Goal: Task Accomplishment & Management: Manage account settings

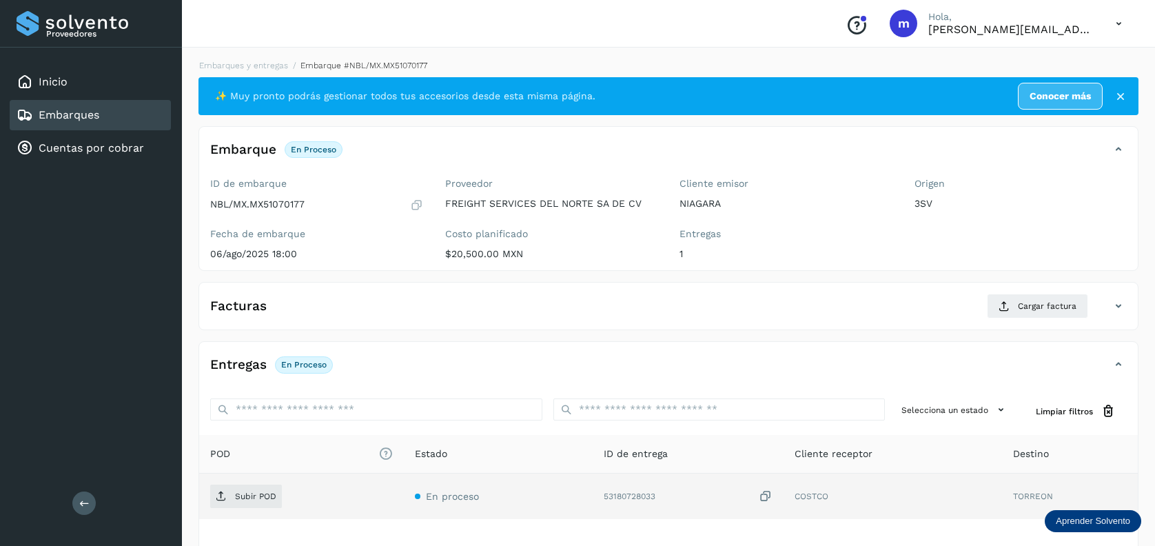
scroll to position [15, 0]
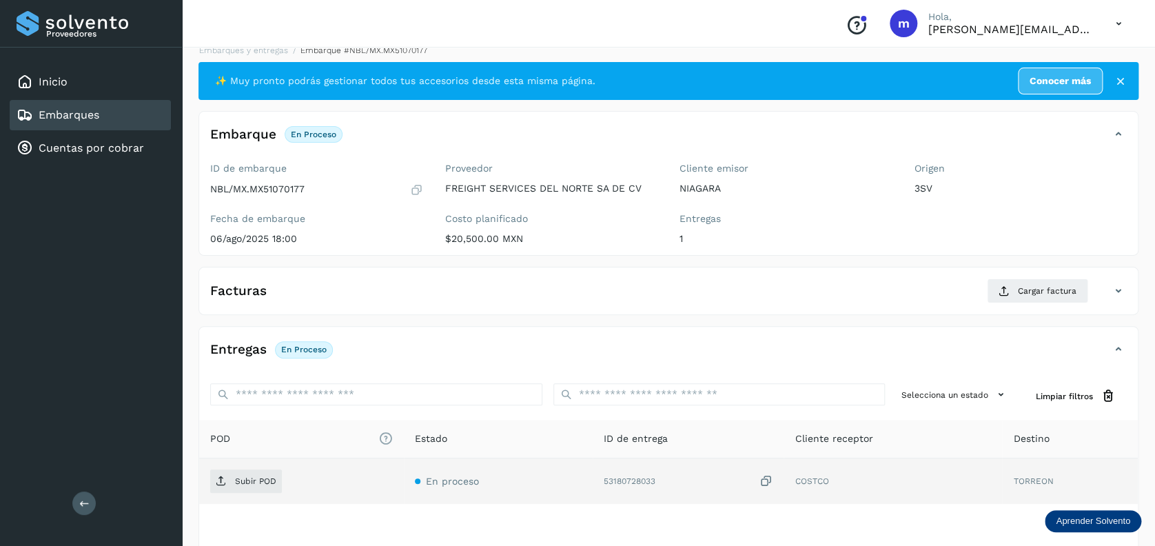
click at [767, 478] on icon at bounding box center [766, 481] width 14 height 14
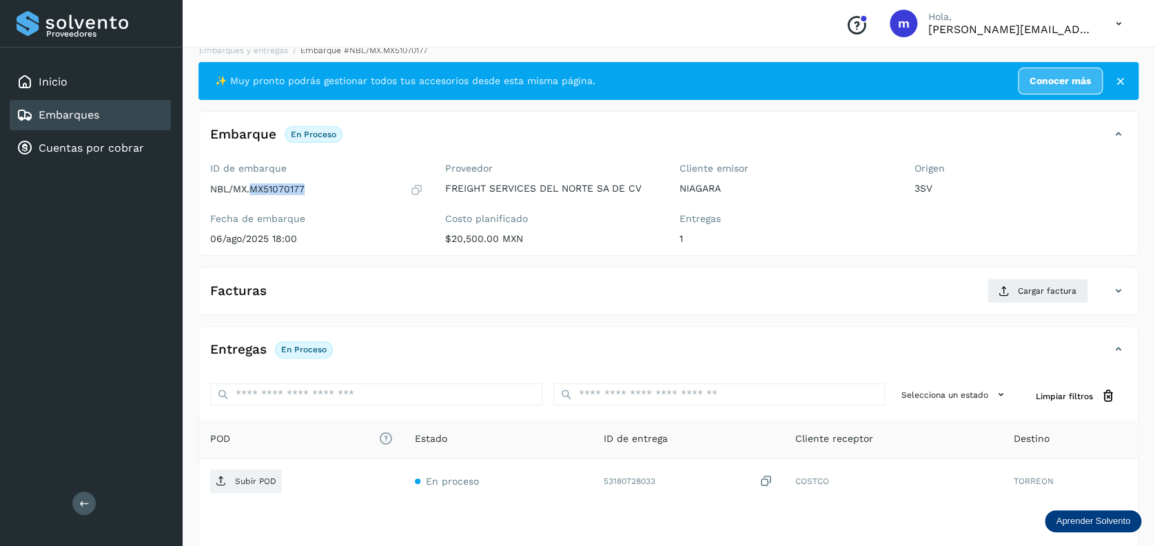
drag, startPoint x: 251, startPoint y: 187, endPoint x: 304, endPoint y: 189, distance: 53.1
click at [304, 189] on p "NBL/MX.MX51070177" at bounding box center [257, 189] width 94 height 12
copy p "MX51070177"
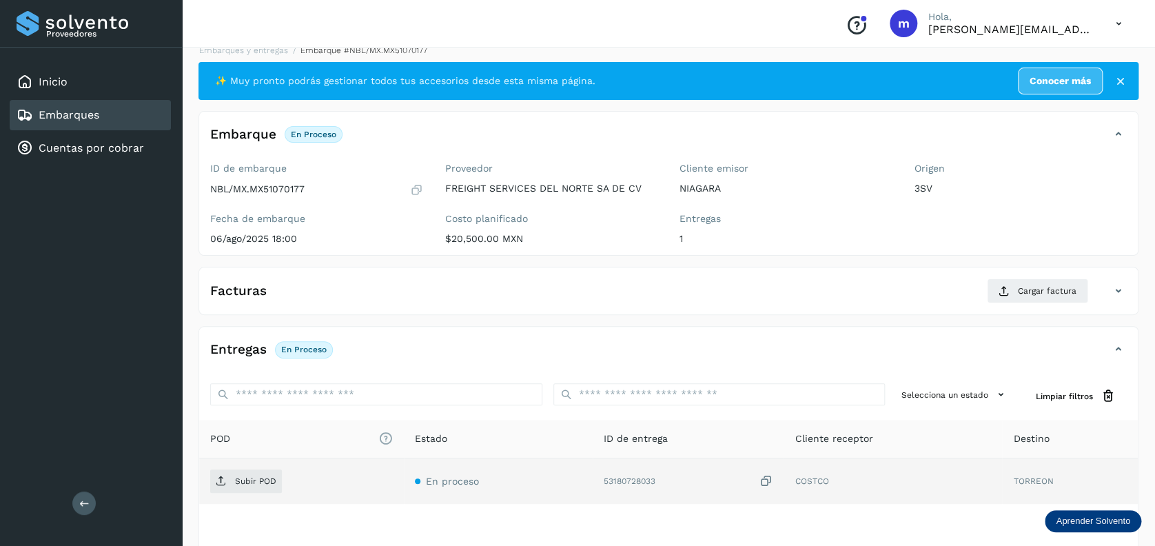
click at [767, 480] on icon at bounding box center [766, 481] width 14 height 14
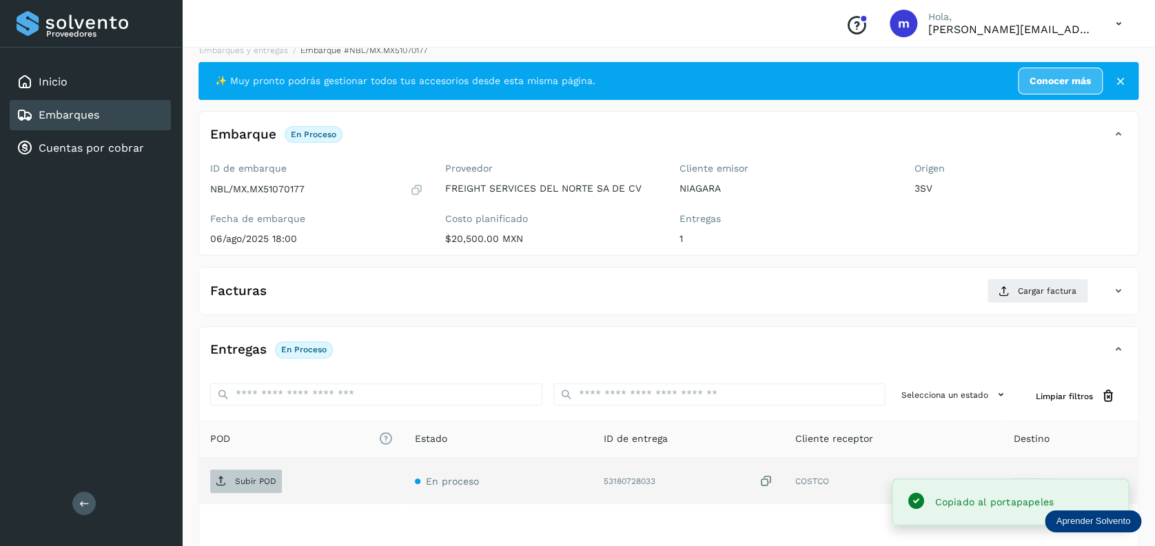
click at [268, 476] on p "Subir POD" at bounding box center [255, 481] width 41 height 10
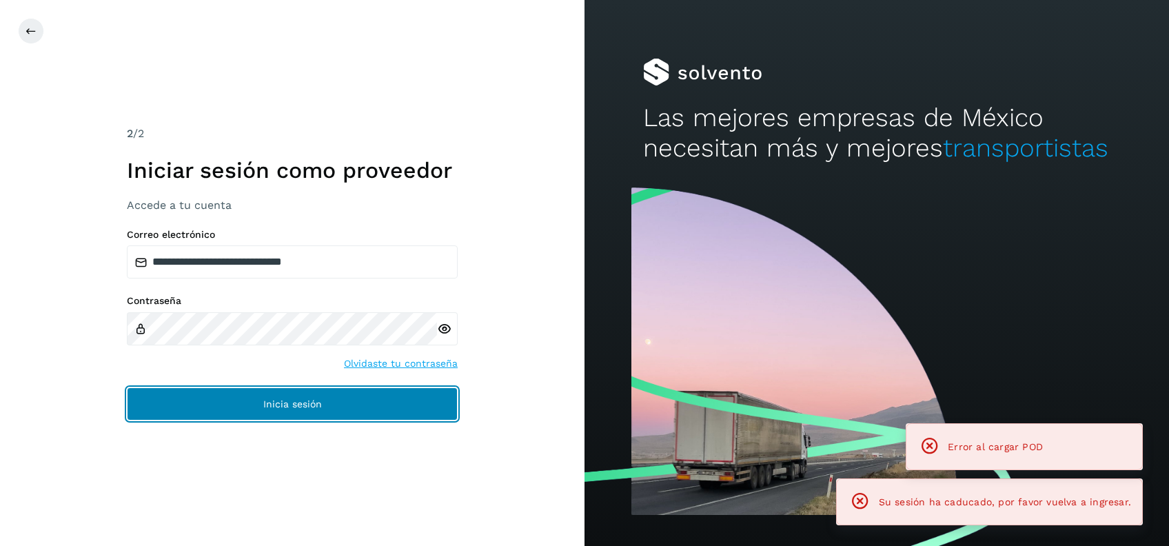
click at [259, 403] on button "Inicia sesión" at bounding box center [292, 403] width 331 height 33
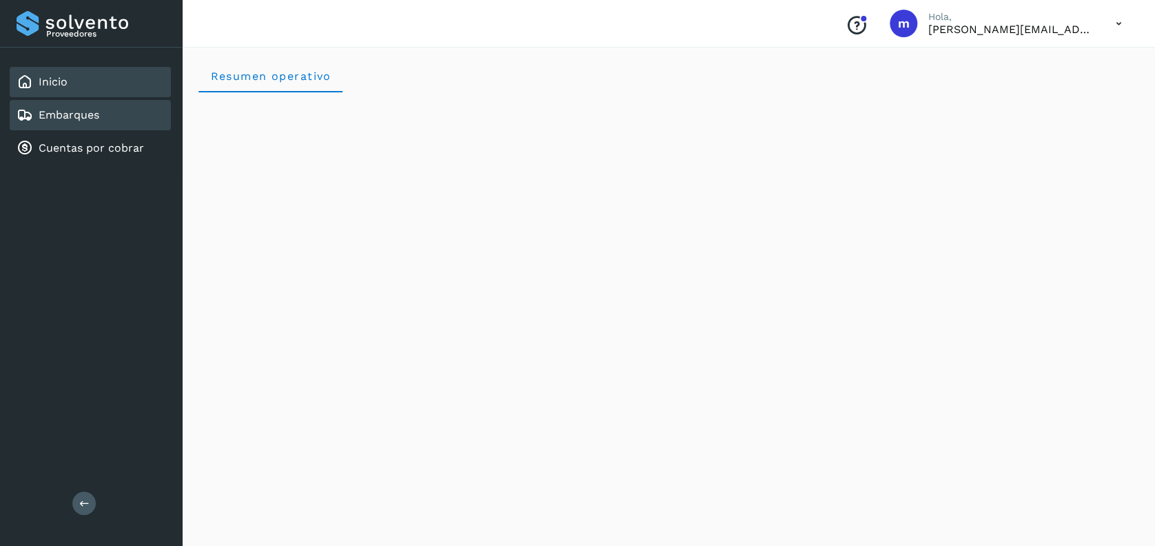
click at [83, 115] on link "Embarques" at bounding box center [69, 114] width 61 height 13
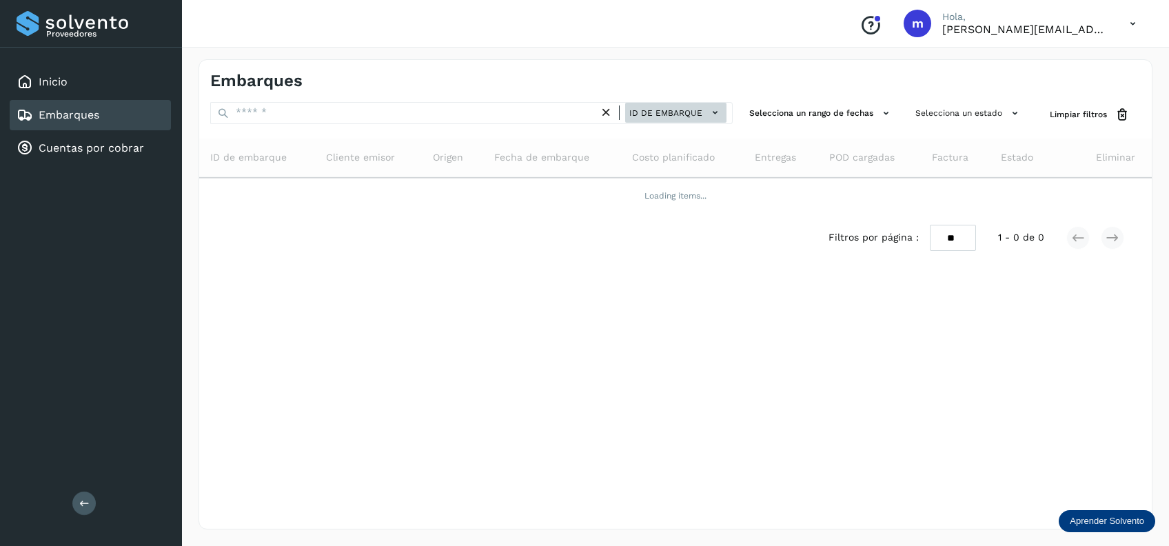
click at [695, 104] on button "ID de embarque" at bounding box center [675, 113] width 101 height 20
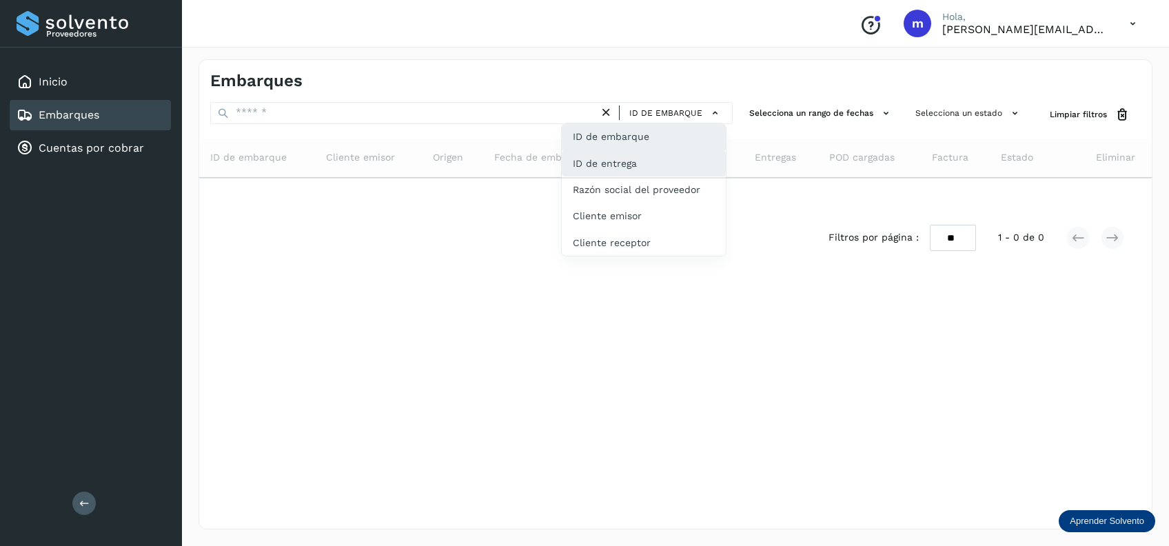
click at [678, 203] on div "ID de entrega" at bounding box center [644, 216] width 164 height 26
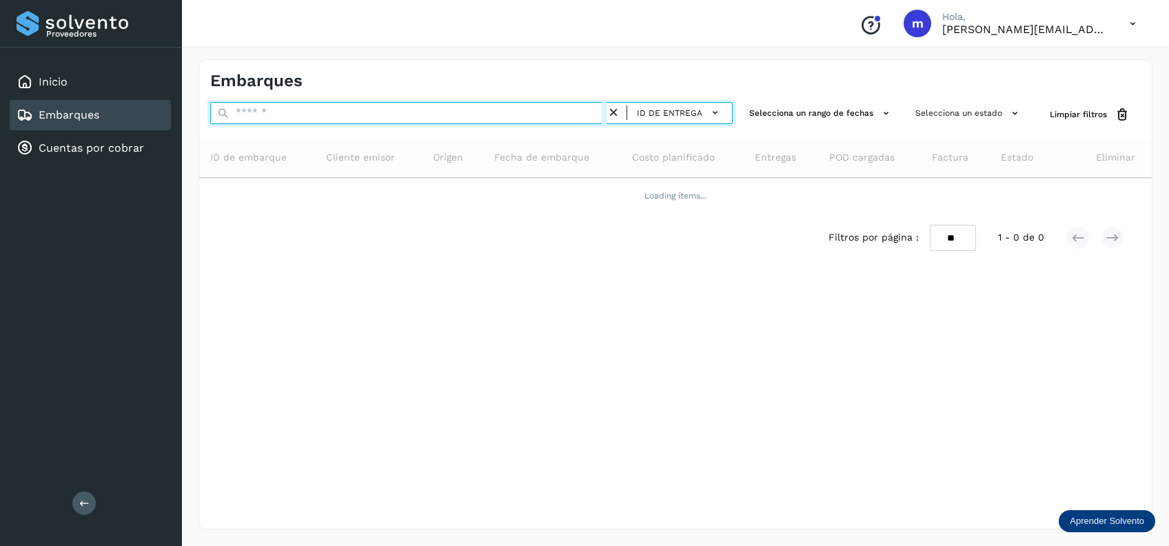
click at [383, 116] on input "text" at bounding box center [408, 113] width 396 height 22
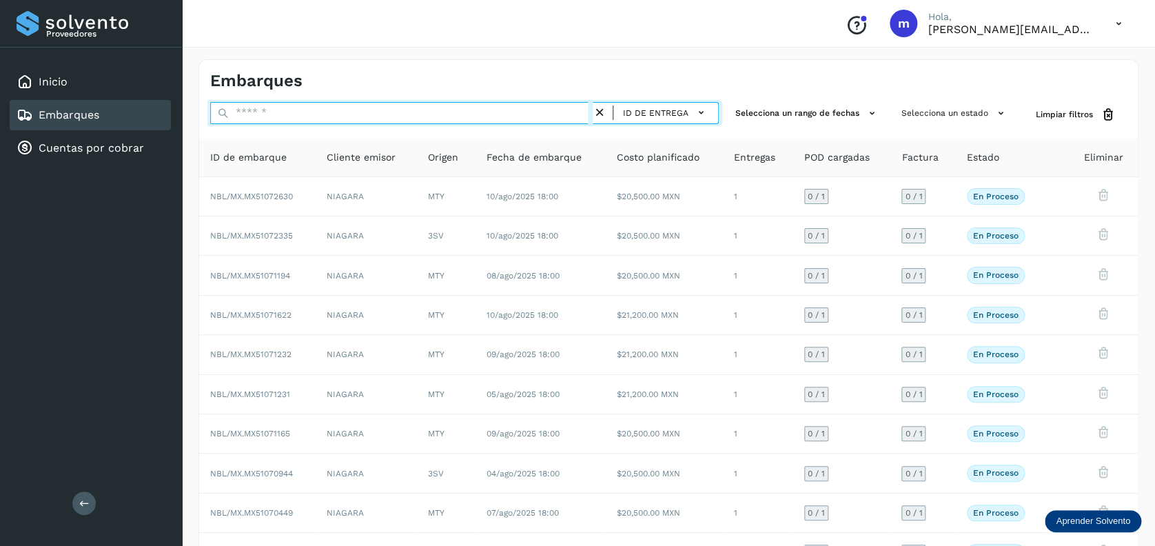
paste input "**********"
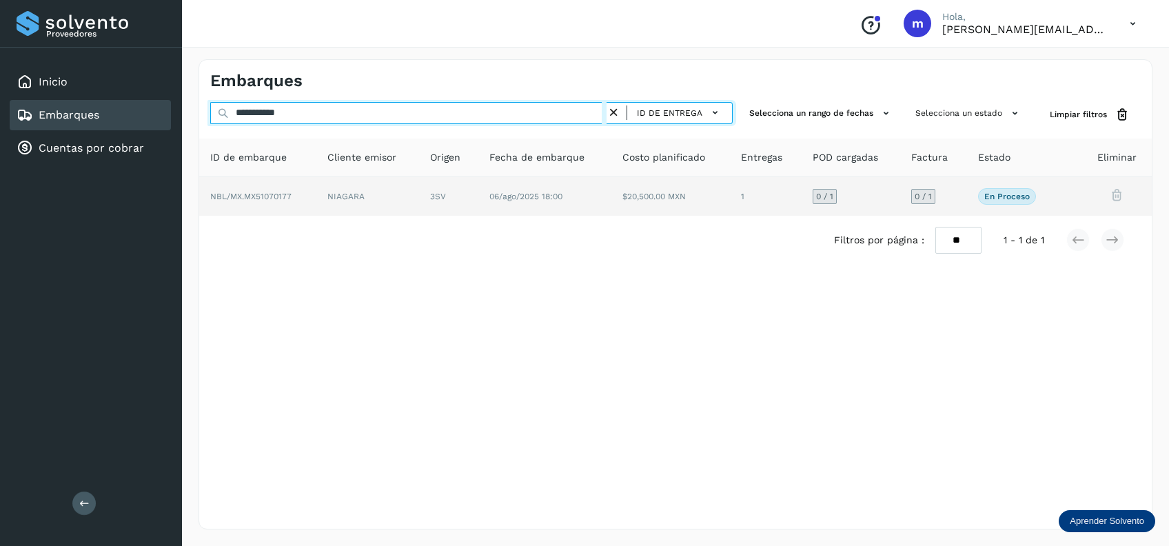
type input "**********"
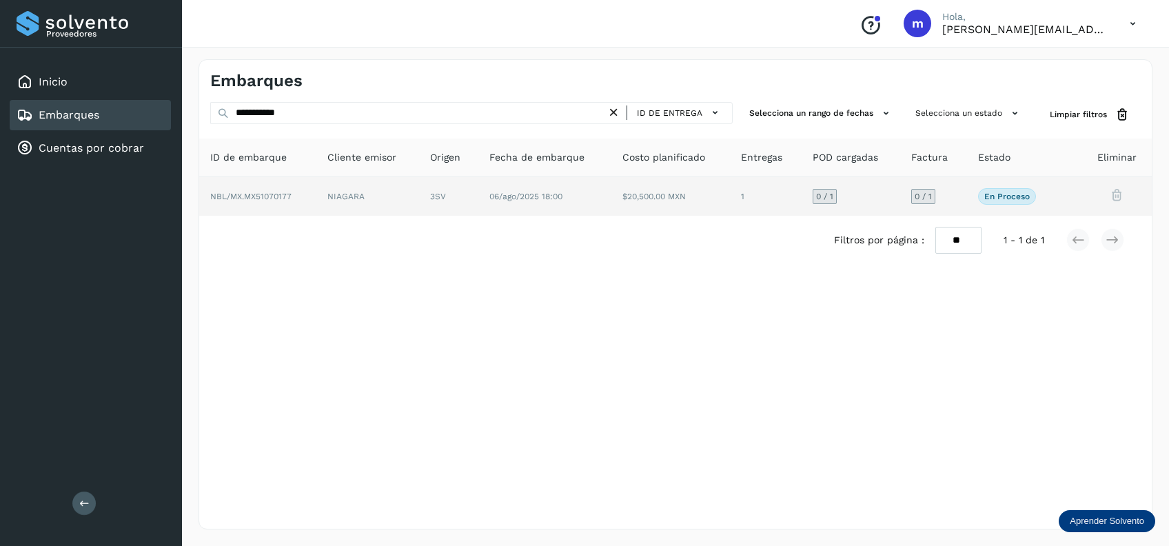
click at [611, 196] on td "06/ago/2025 18:00" at bounding box center [670, 196] width 119 height 39
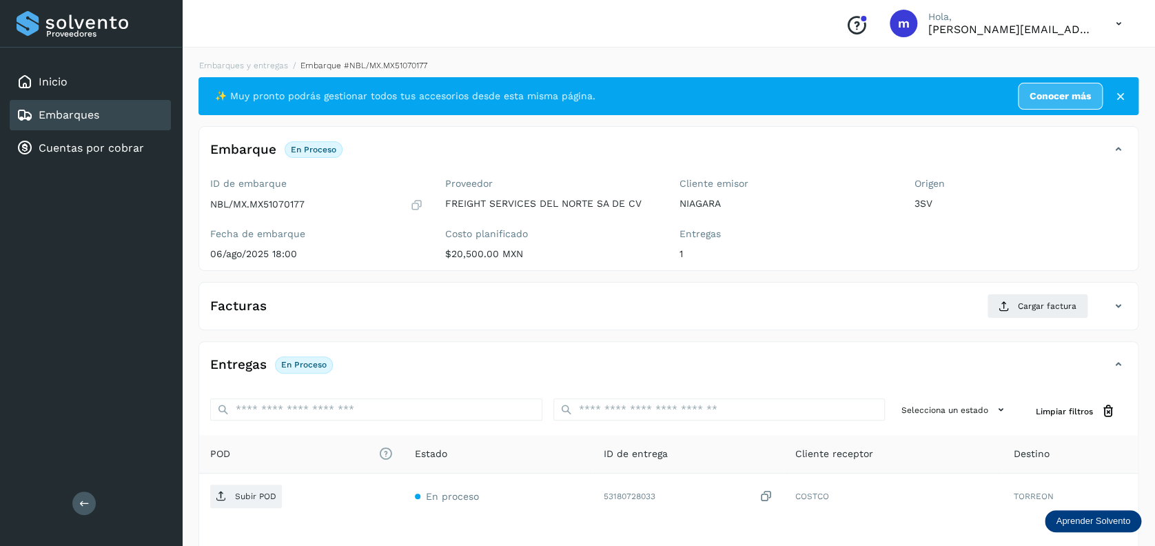
scroll to position [92, 0]
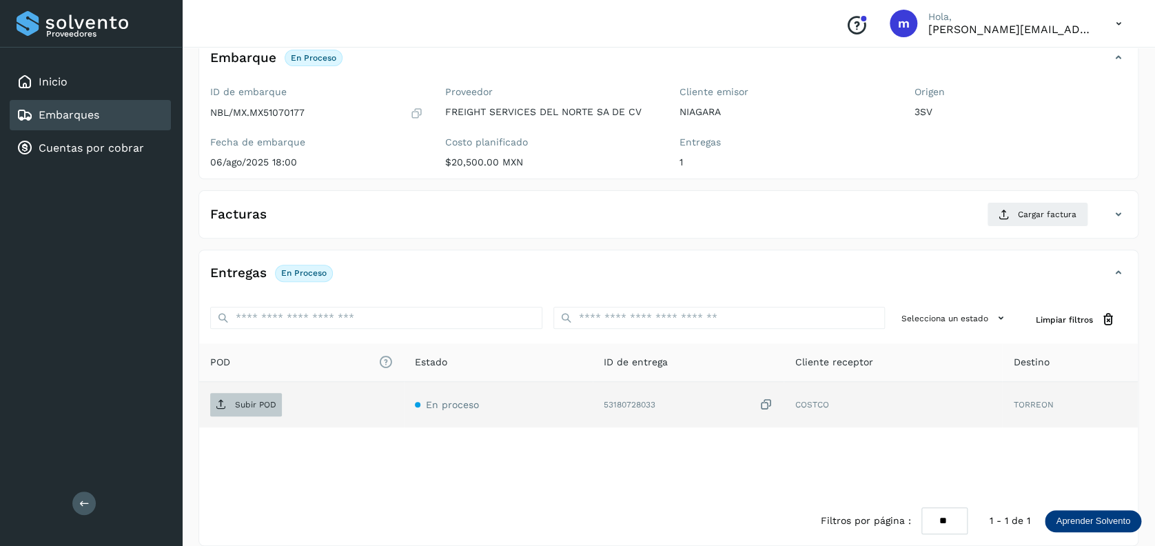
click at [254, 406] on p "Subir POD" at bounding box center [255, 405] width 41 height 10
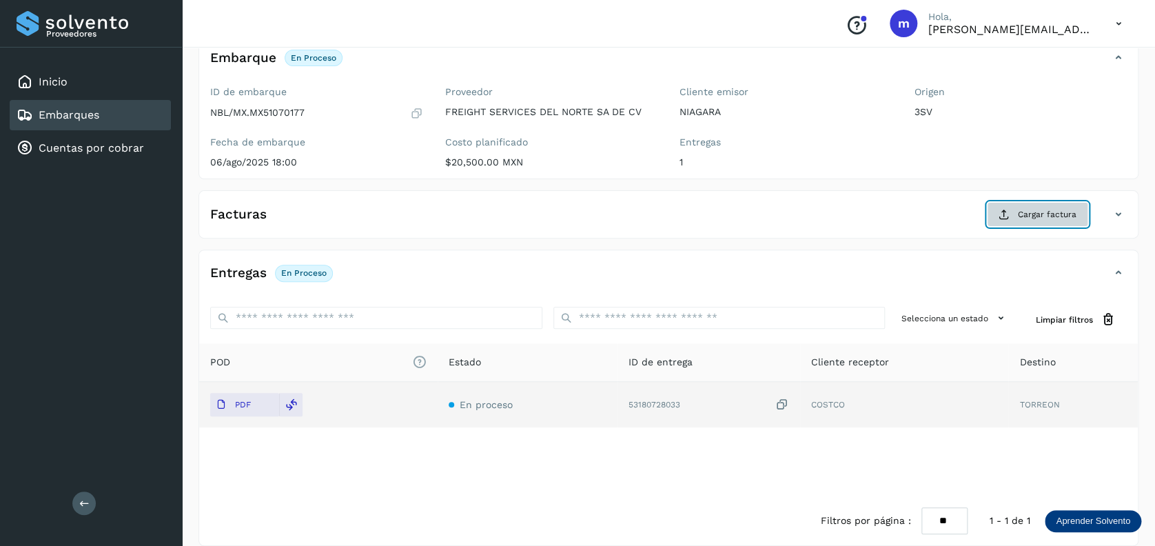
click at [1029, 219] on span "Cargar factura" at bounding box center [1047, 214] width 59 height 12
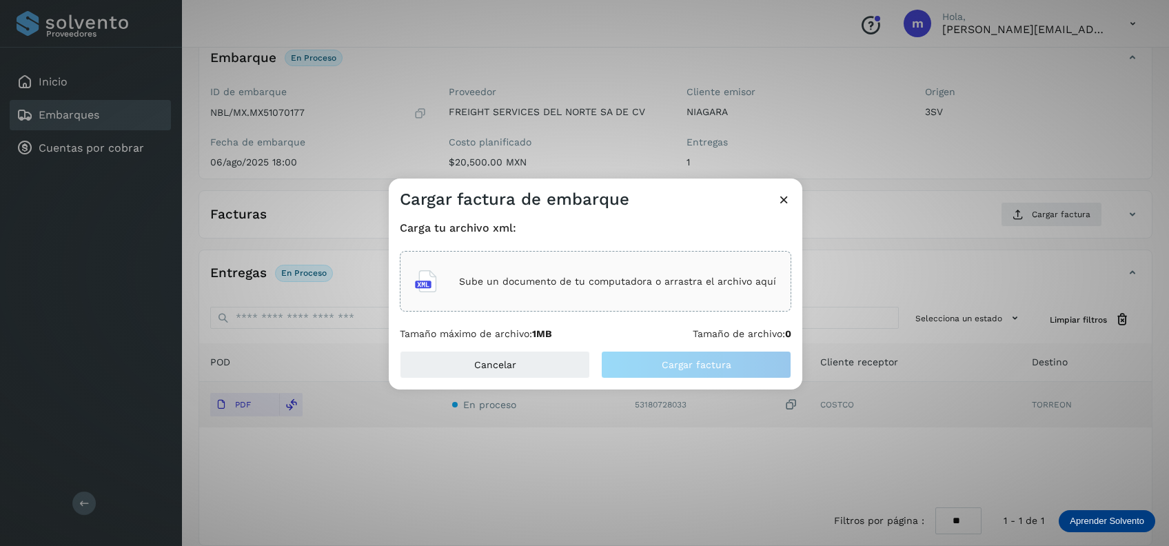
click at [584, 281] on p "Sube un documento de tu computadora o arrastra el archivo aquí" at bounding box center [617, 282] width 317 height 12
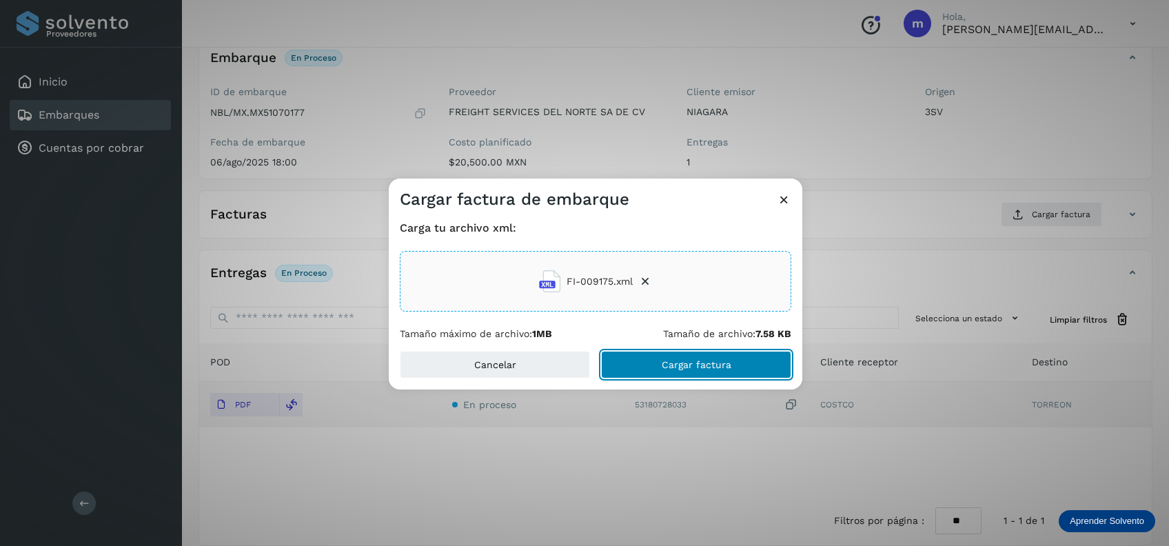
click at [701, 363] on span "Cargar factura" at bounding box center [697, 365] width 70 height 10
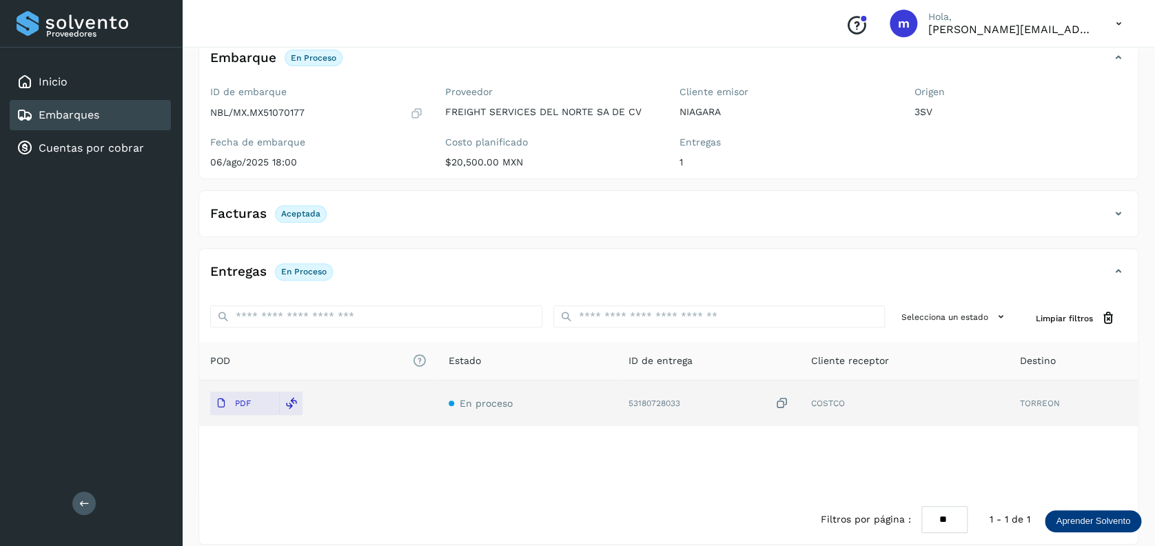
click at [85, 116] on link "Embarques" at bounding box center [69, 114] width 61 height 13
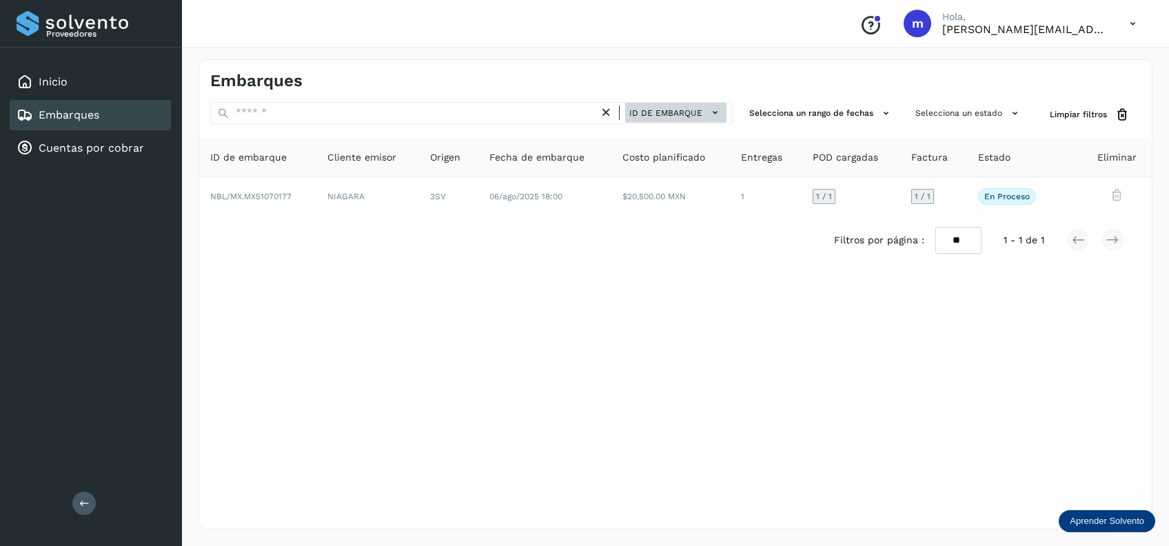
click at [695, 114] on span "ID de embarque" at bounding box center [665, 113] width 73 height 12
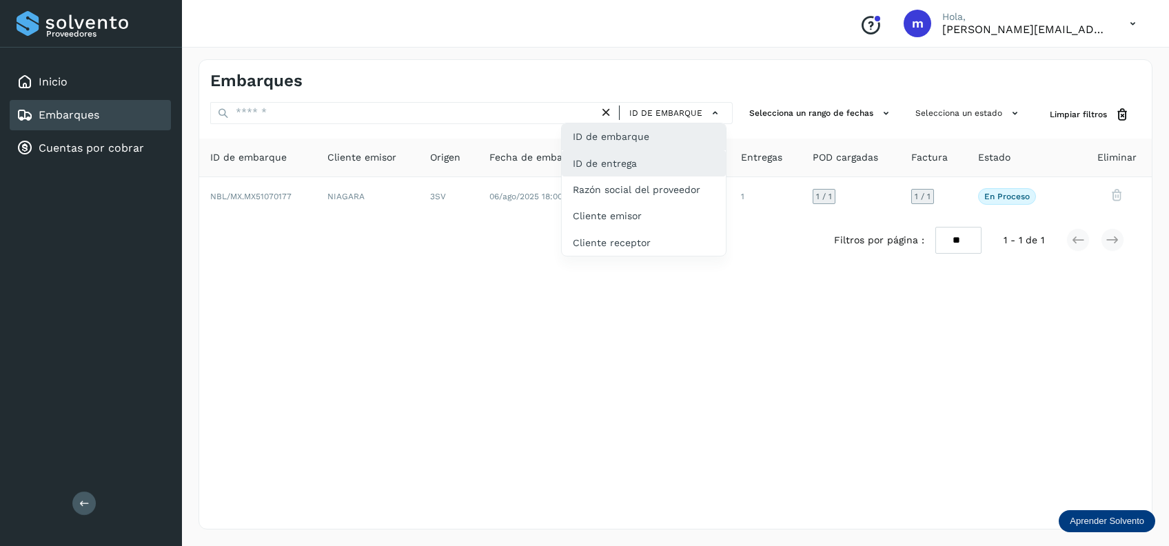
click at [647, 203] on div "ID de entrega" at bounding box center [644, 216] width 164 height 26
type input "**********"
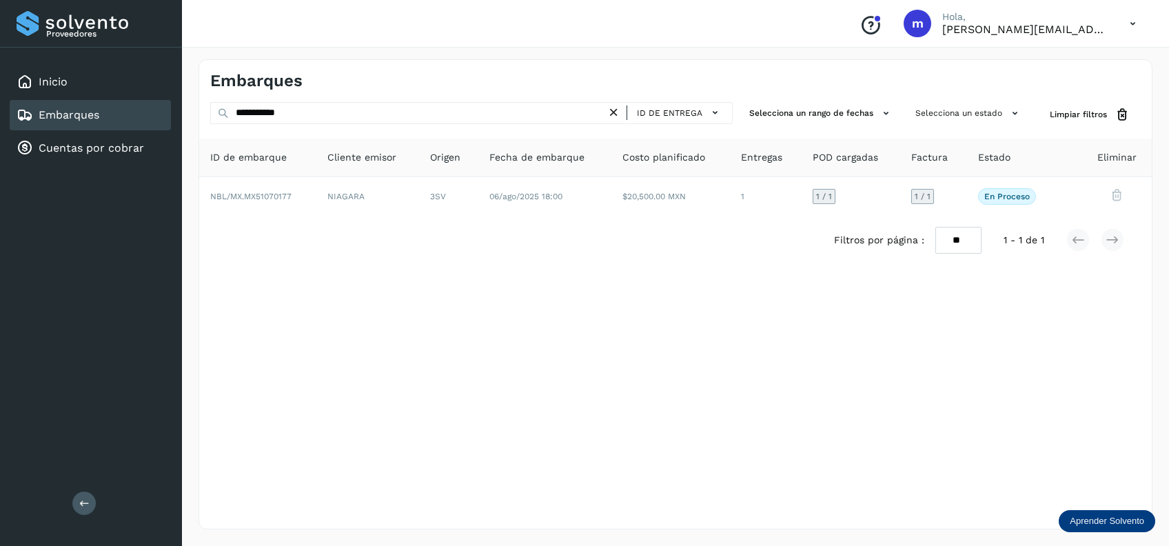
click at [615, 112] on icon at bounding box center [614, 112] width 14 height 14
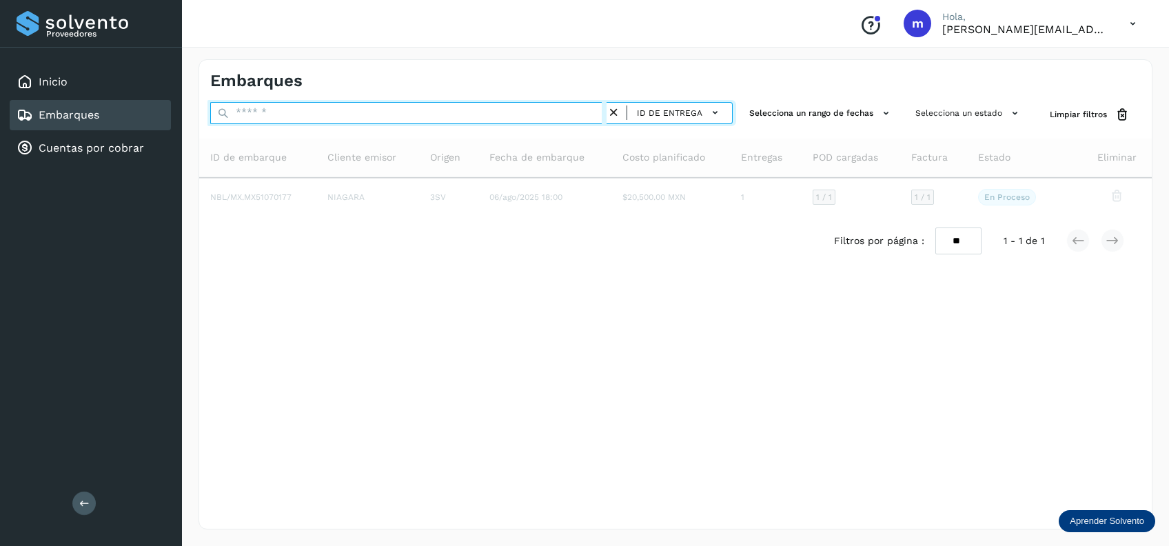
click at [488, 113] on input "text" at bounding box center [408, 113] width 396 height 22
paste input "**********"
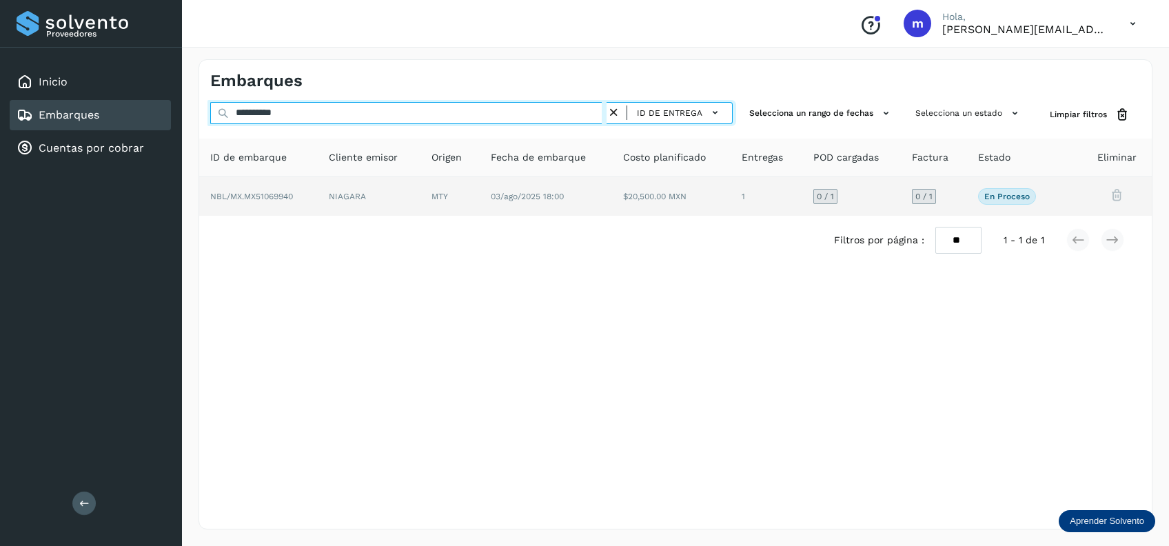
type input "**********"
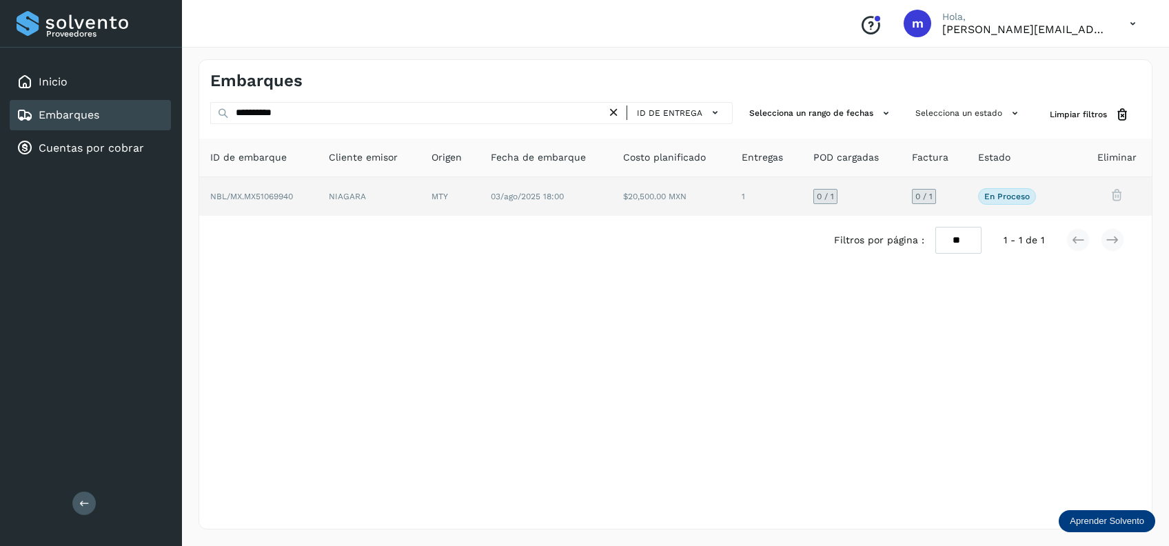
click at [538, 199] on span "03/ago/2025 18:00" at bounding box center [527, 197] width 73 height 10
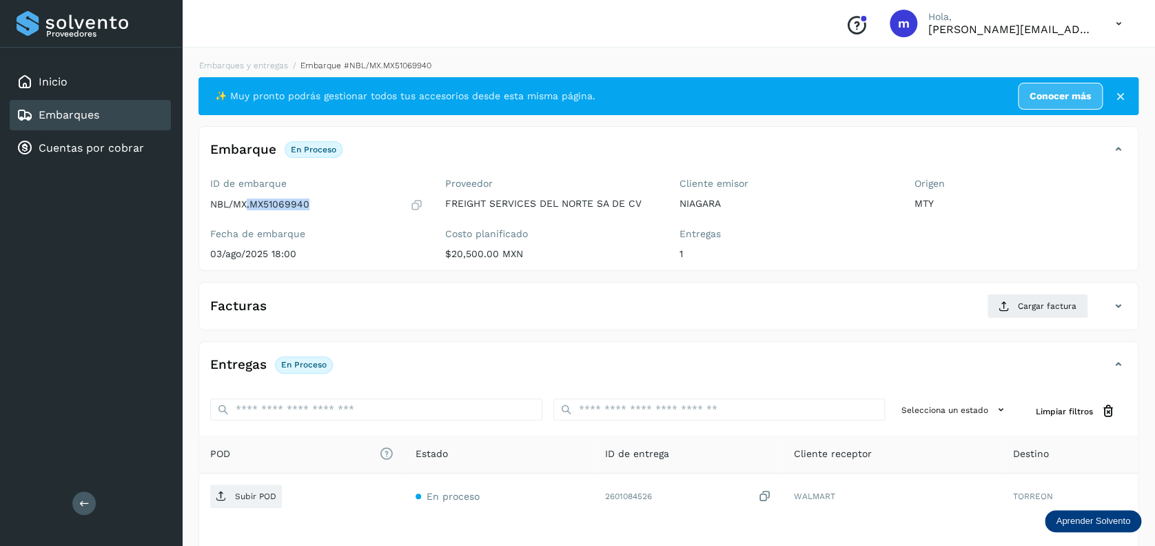
drag, startPoint x: 248, startPoint y: 199, endPoint x: 316, endPoint y: 207, distance: 68.0
click at [316, 207] on div "NBL/MX.MX51069940" at bounding box center [316, 205] width 213 height 14
drag, startPoint x: 316, startPoint y: 207, endPoint x: 296, endPoint y: 210, distance: 19.6
click at [304, 212] on div "ID de embarque NBL/MX.MX51069940 Fecha de embarque [DATE] 18:00" at bounding box center [316, 221] width 235 height 98
click at [303, 211] on div "ID de embarque NBL/MX.MX51069940 Fecha de embarque [DATE] 18:00" at bounding box center [316, 221] width 235 height 98
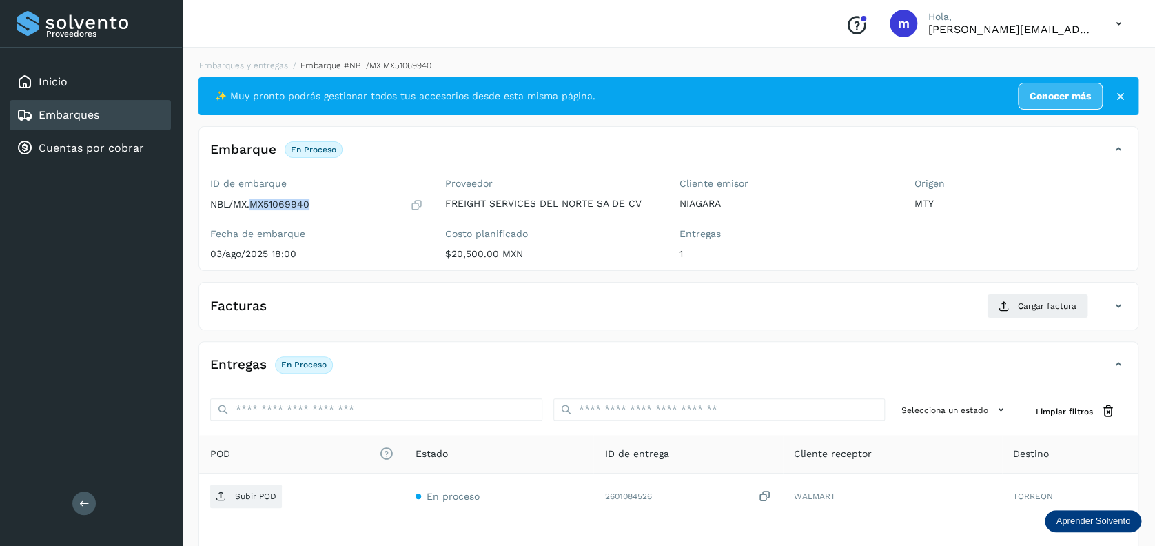
drag, startPoint x: 252, startPoint y: 203, endPoint x: 310, endPoint y: 206, distance: 58.0
click at [310, 206] on div "NBL/MX.MX51069940" at bounding box center [316, 205] width 213 height 14
copy p "MX51069940"
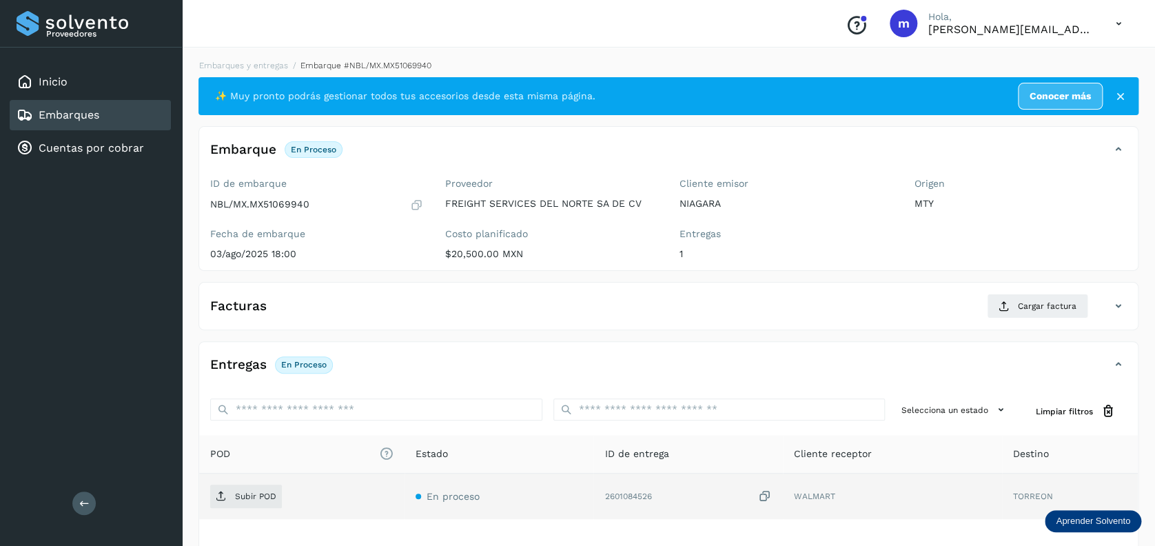
click at [766, 496] on icon at bounding box center [765, 496] width 14 height 14
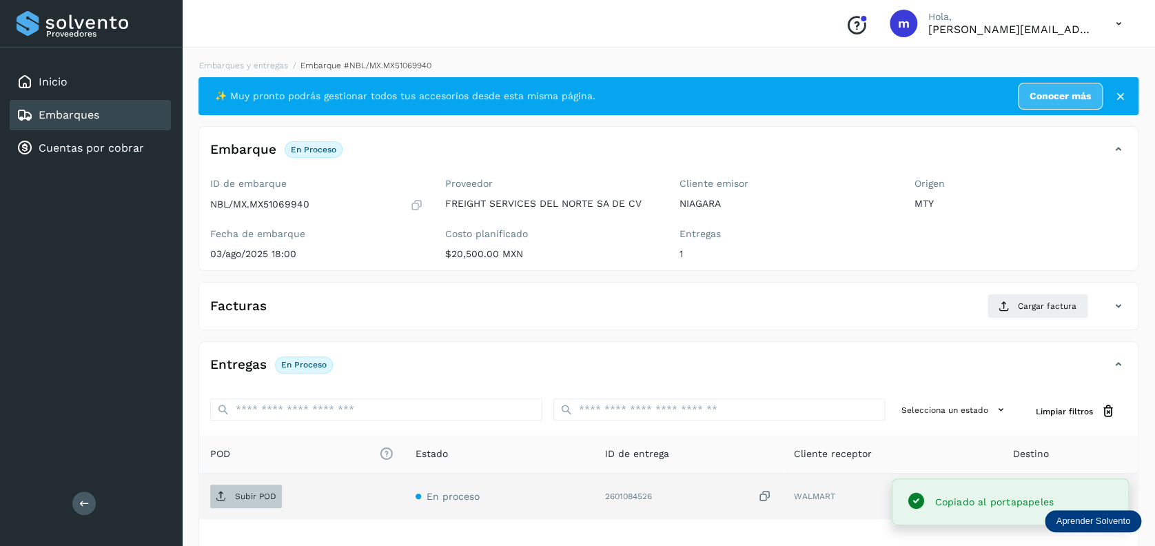
click at [250, 495] on p "Subir POD" at bounding box center [255, 497] width 41 height 10
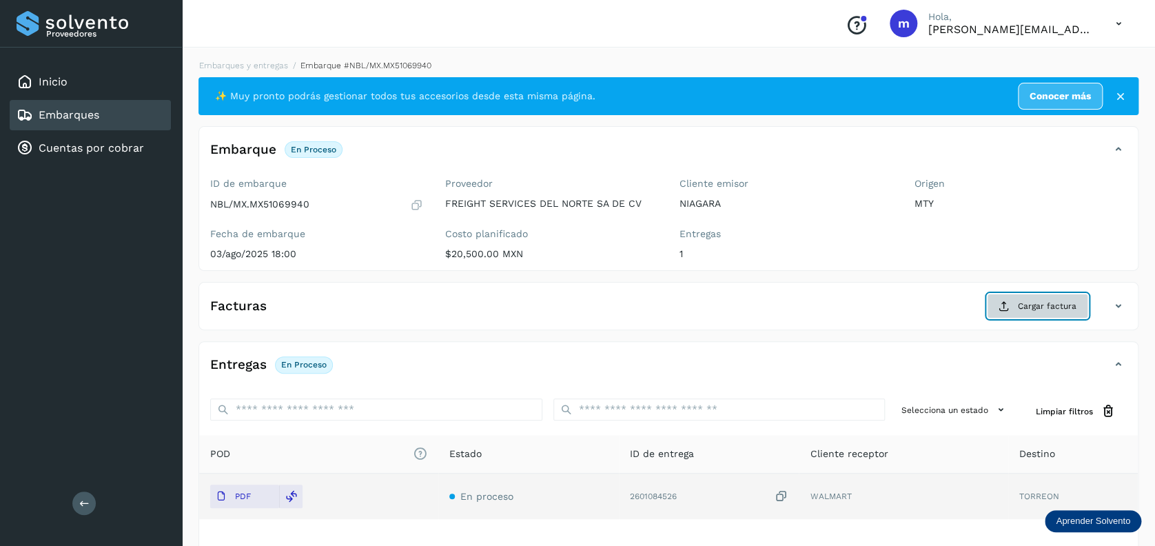
click at [1053, 307] on span "Cargar factura" at bounding box center [1047, 306] width 59 height 12
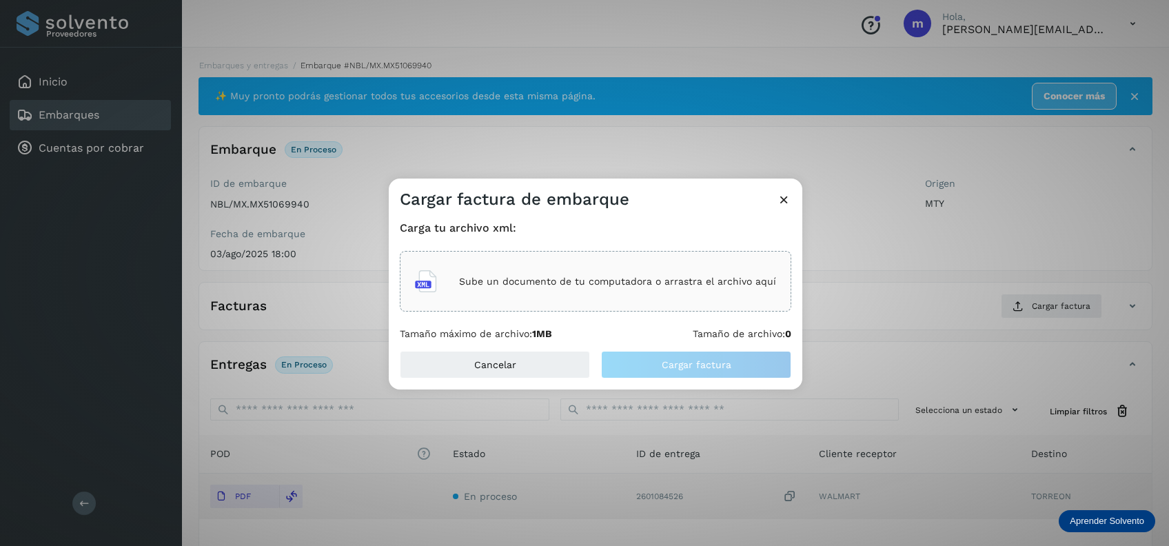
click at [623, 287] on p "Sube un documento de tu computadora o arrastra el archivo aquí" at bounding box center [617, 282] width 317 height 12
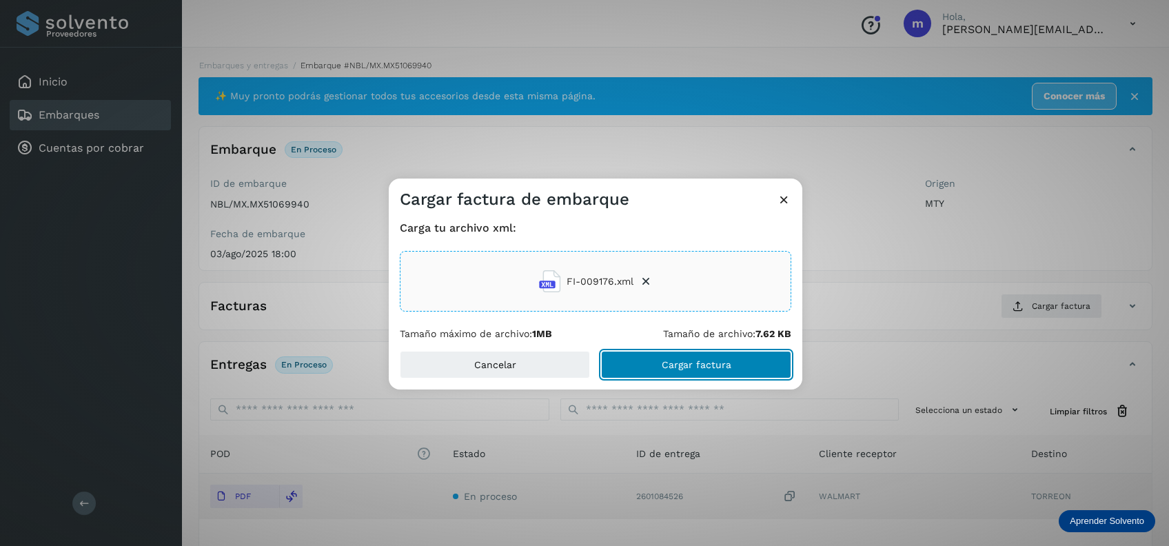
click at [671, 361] on span "Cargar factura" at bounding box center [697, 365] width 70 height 10
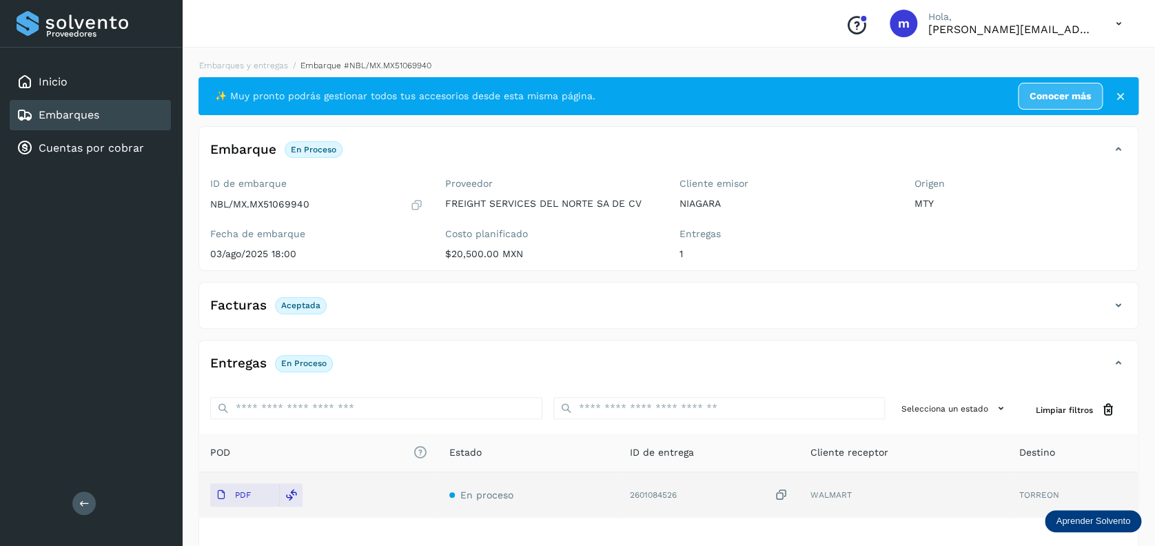
click at [518, 28] on div "Conoce nuestros beneficios m [PERSON_NAME], [PERSON_NAME][EMAIL_ADDRESS][DOMAIN…" at bounding box center [668, 24] width 973 height 48
click at [95, 88] on div "Inicio" at bounding box center [90, 82] width 161 height 30
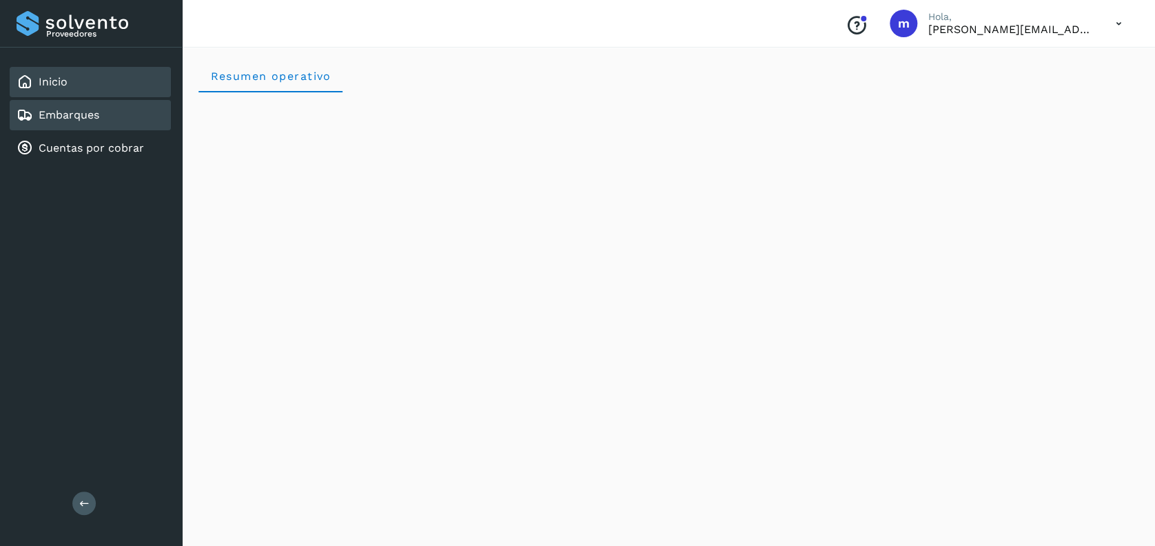
click at [117, 117] on div "Embarques" at bounding box center [90, 115] width 161 height 30
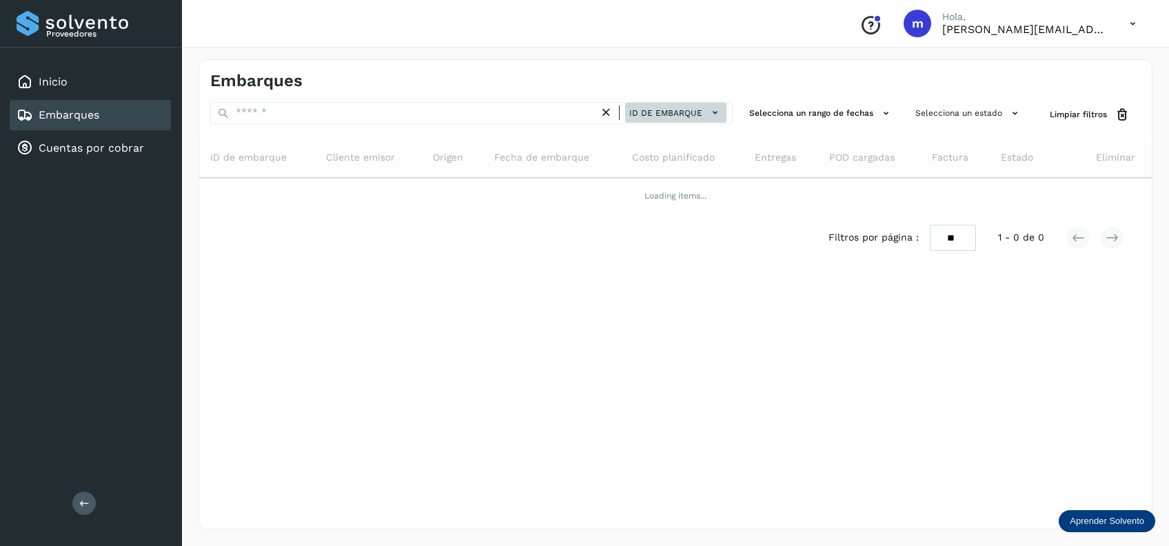
click at [667, 116] on span "ID de embarque" at bounding box center [665, 113] width 73 height 12
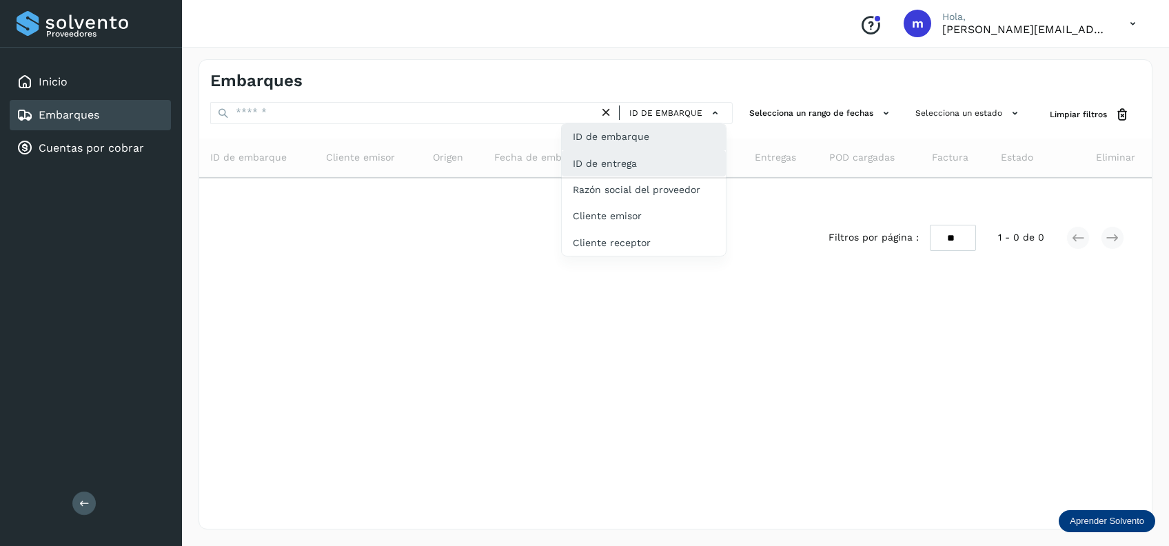
click at [653, 203] on div "ID de entrega" at bounding box center [644, 216] width 164 height 26
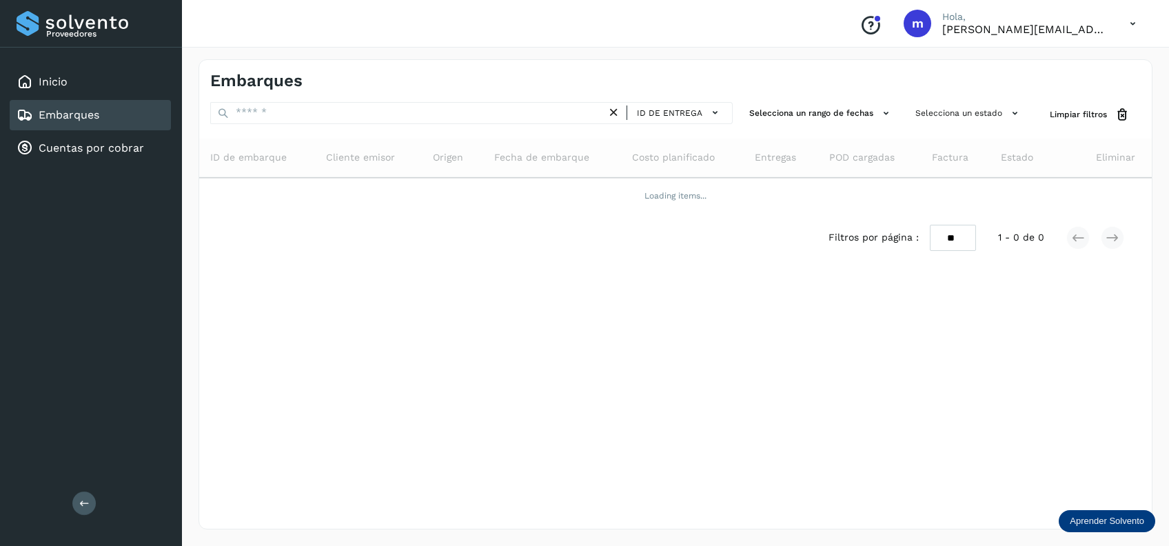
click at [616, 119] on icon at bounding box center [614, 112] width 14 height 14
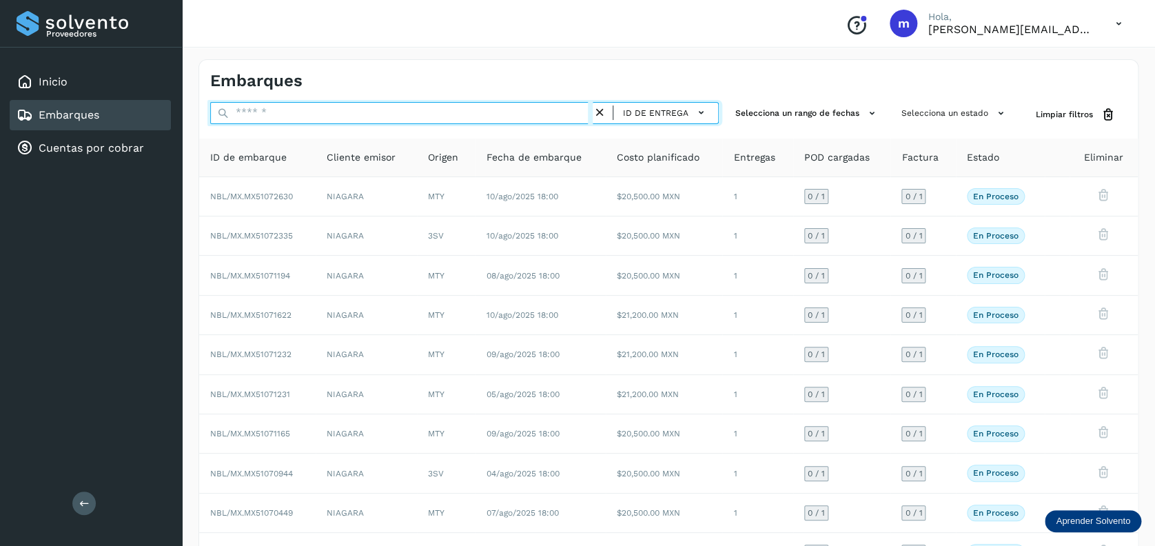
click at [540, 110] on input "text" at bounding box center [401, 113] width 383 height 22
paste input "**********"
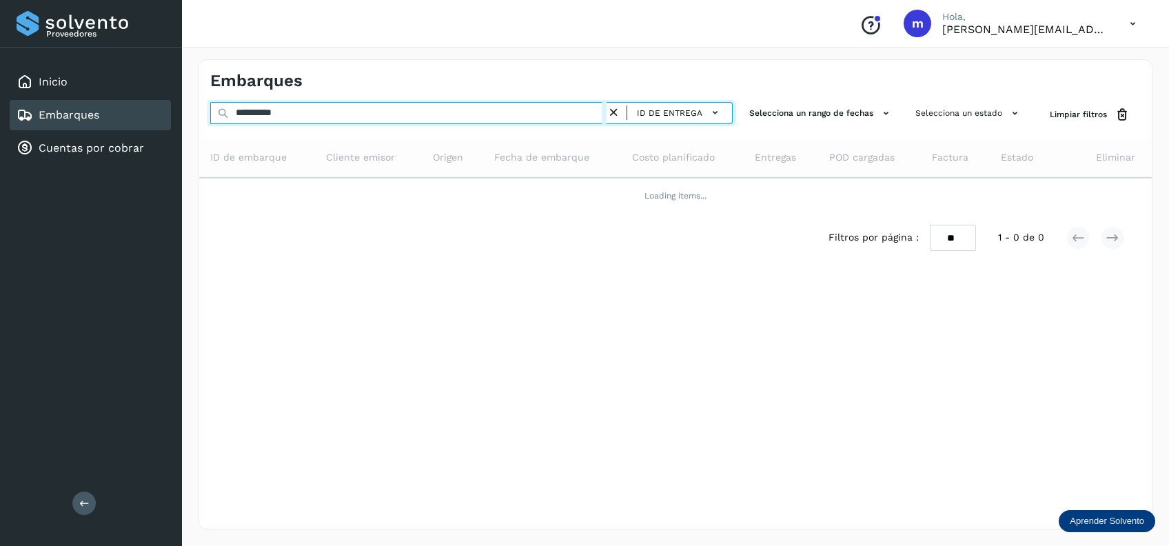
drag, startPoint x: 332, startPoint y: 112, endPoint x: 214, endPoint y: 101, distance: 119.1
click at [215, 101] on div "**********" at bounding box center [676, 294] width 954 height 470
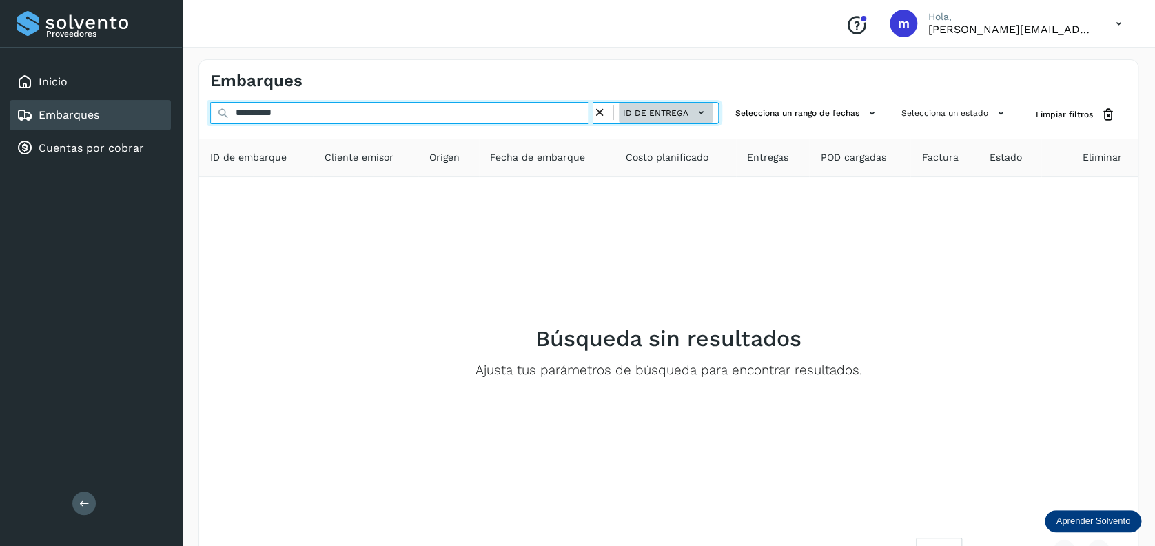
type input "**********"
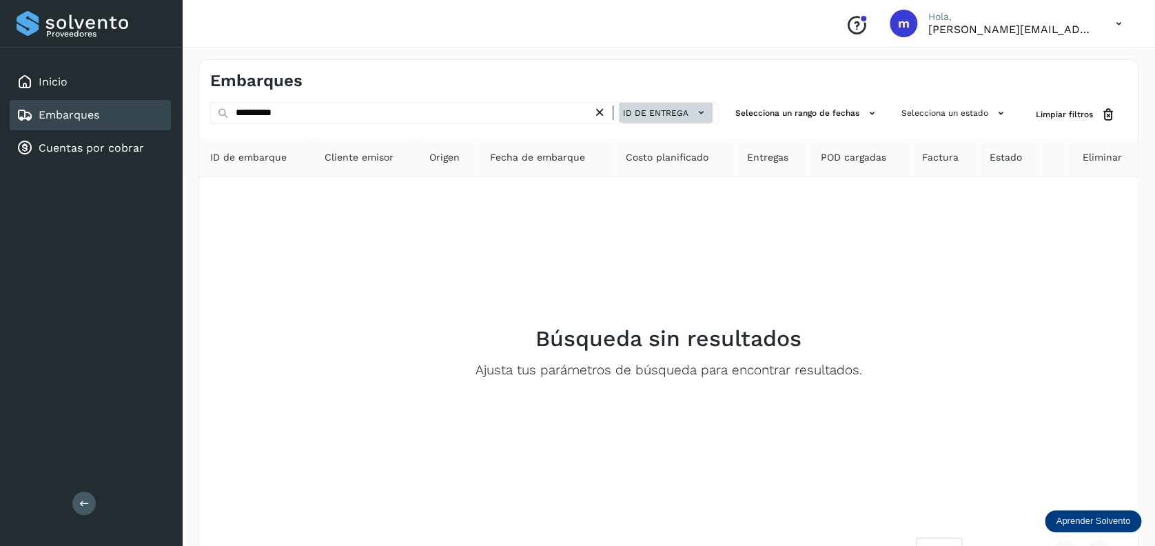
click at [674, 110] on span "ID de entrega" at bounding box center [655, 113] width 65 height 12
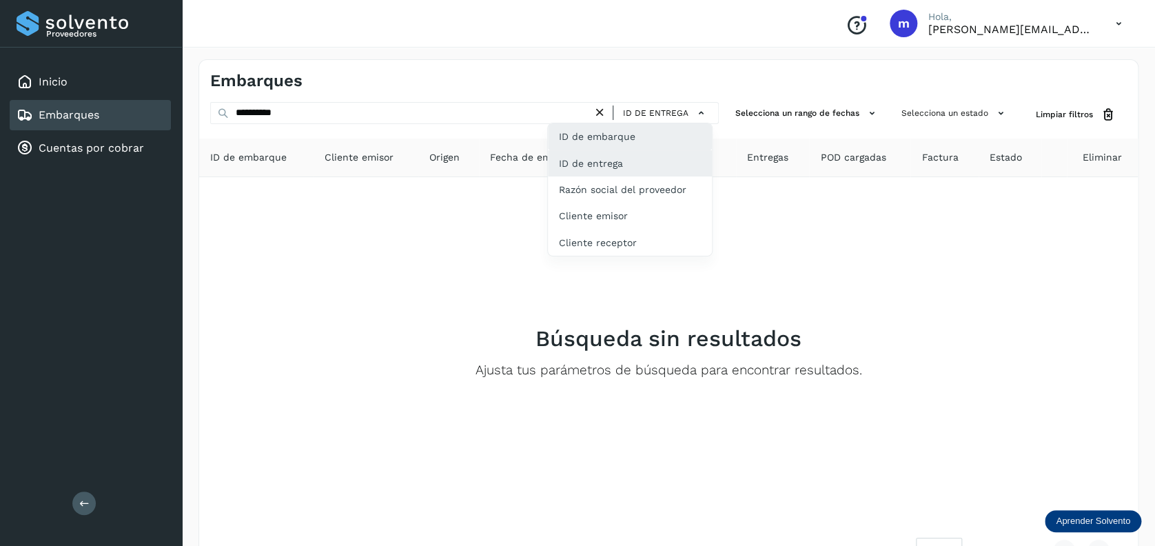
click at [604, 176] on div "ID de embarque" at bounding box center [630, 189] width 164 height 26
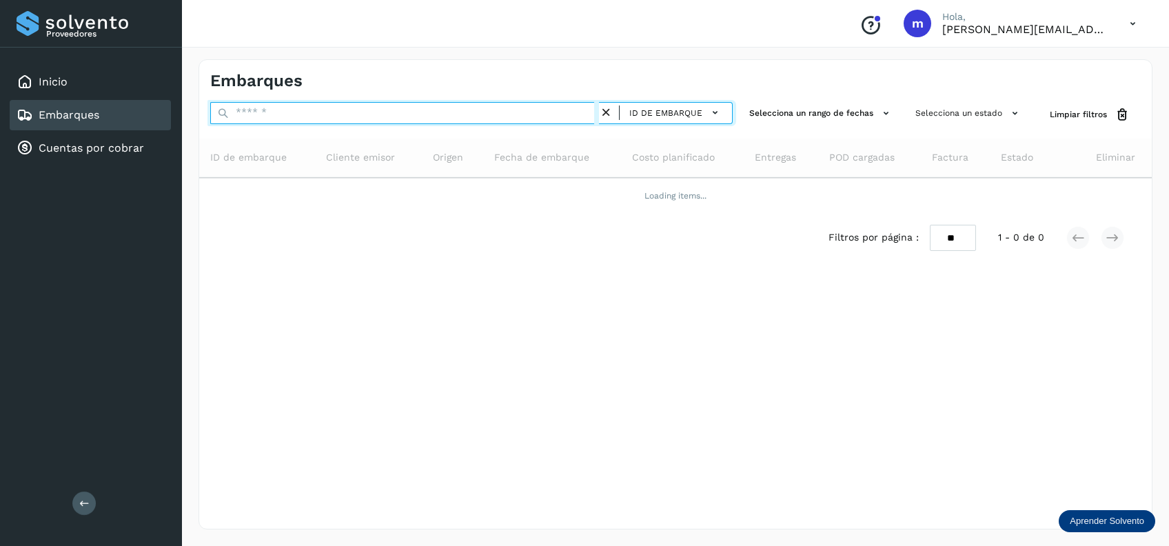
click at [542, 110] on input "text" at bounding box center [404, 113] width 389 height 22
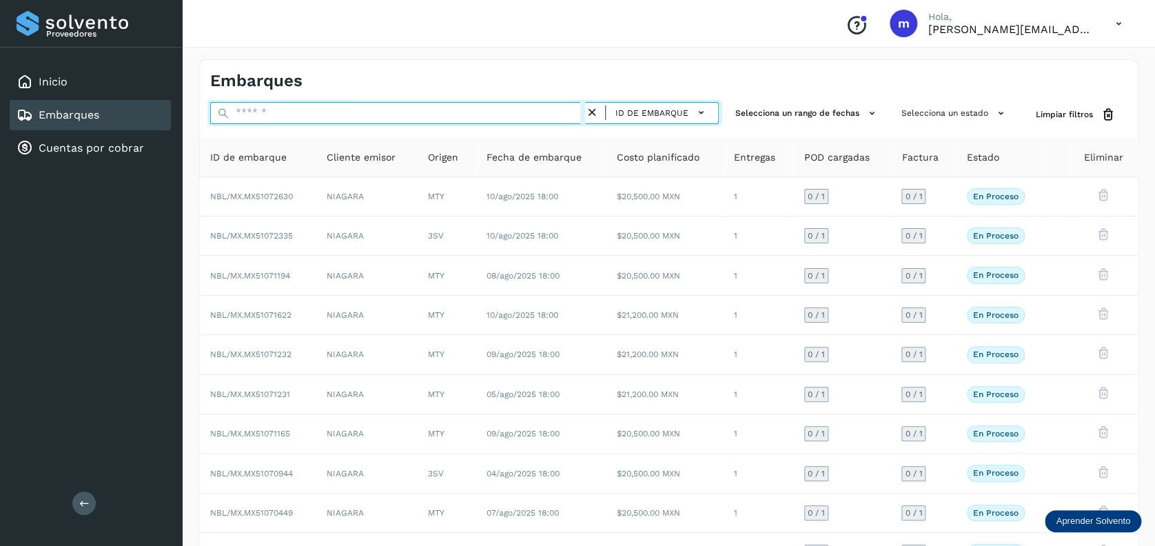
click at [542, 110] on input "text" at bounding box center [397, 113] width 375 height 22
paste input "**********"
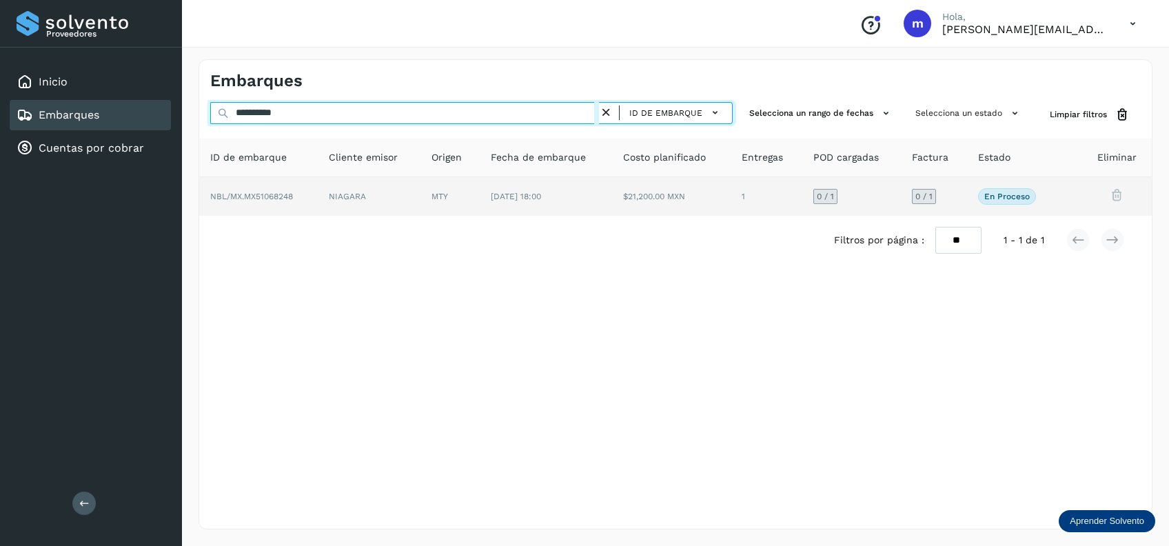
type input "**********"
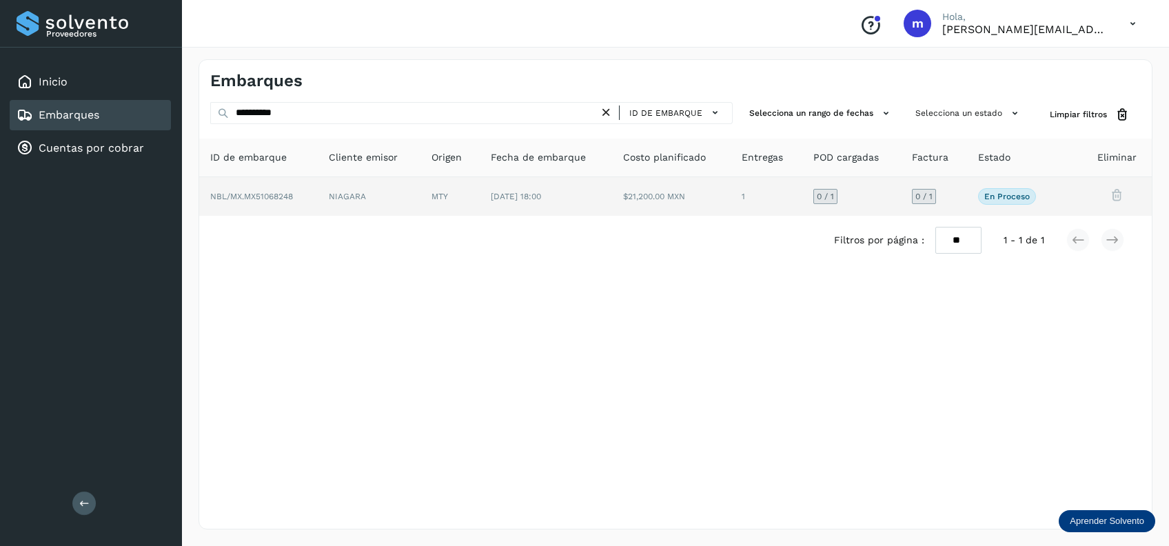
click at [612, 199] on td "[DATE] 18:00" at bounding box center [671, 196] width 119 height 39
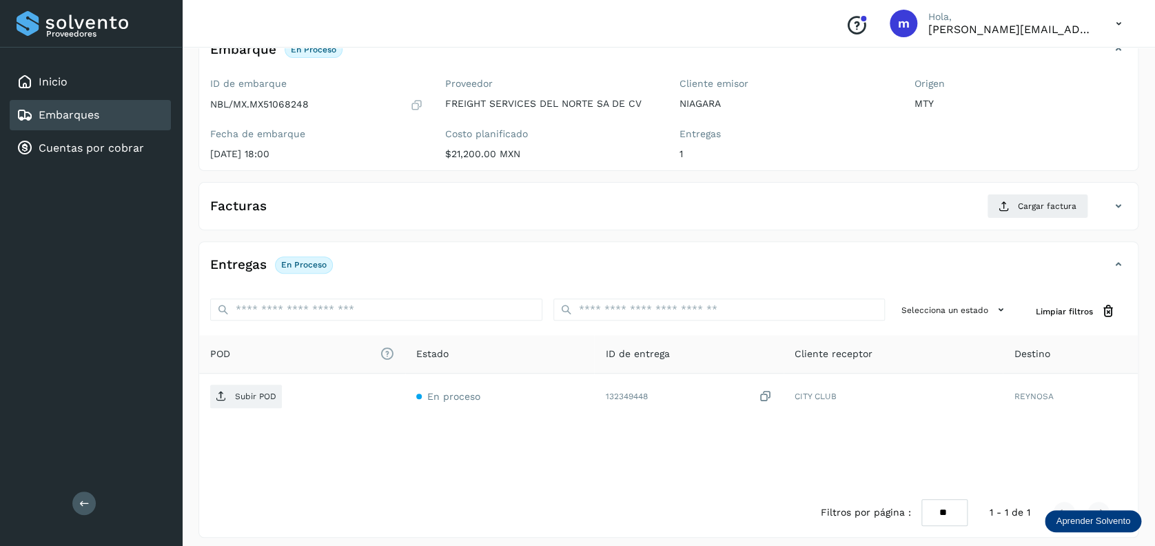
scroll to position [107, 0]
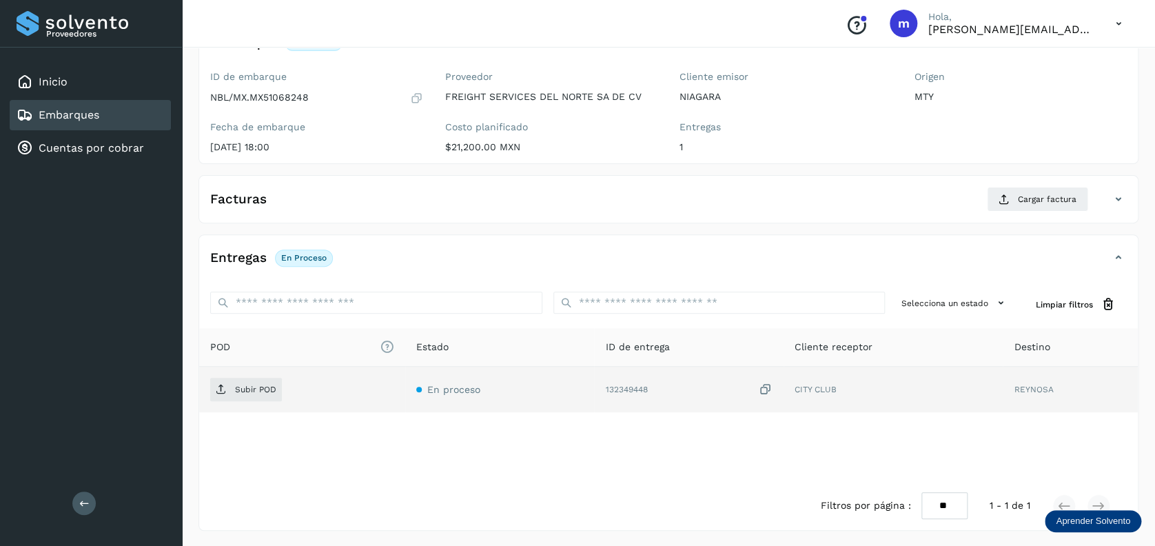
click at [767, 385] on icon at bounding box center [766, 390] width 14 height 14
